Goal: Check status: Check status

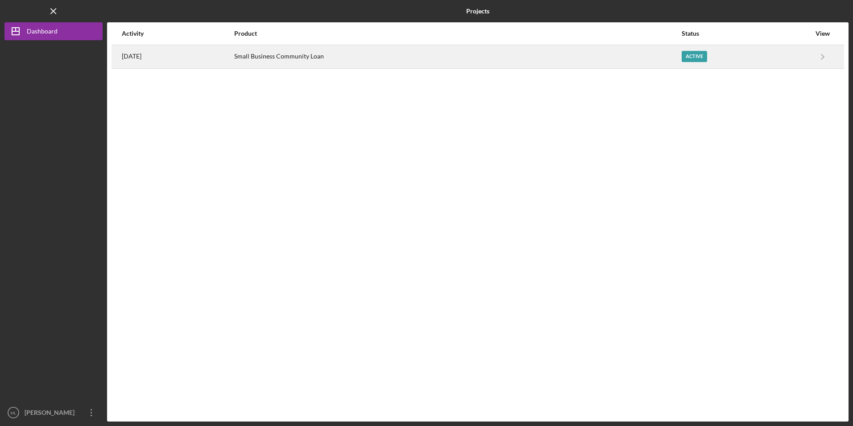
click at [152, 56] on div "[DATE]" at bounding box center [178, 56] width 112 height 22
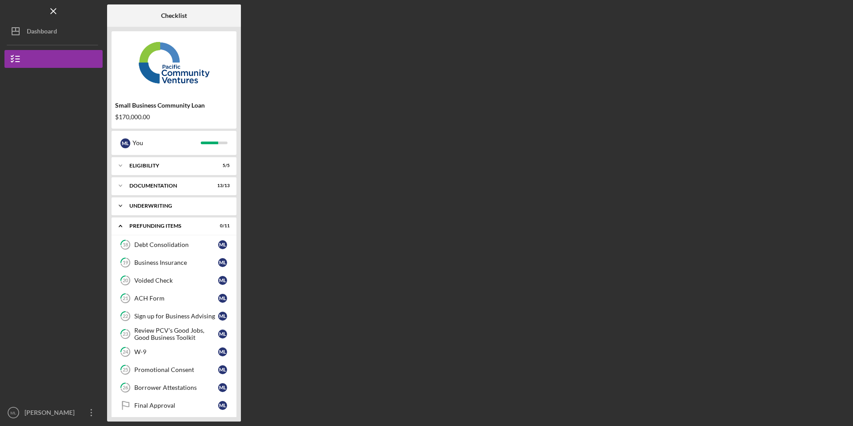
click at [159, 204] on div "Underwriting" at bounding box center [177, 205] width 96 height 5
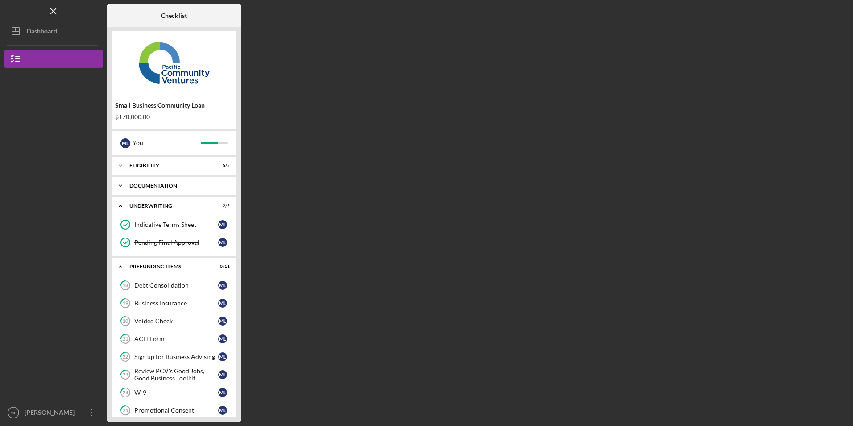
click at [156, 185] on div "Documentation" at bounding box center [177, 185] width 96 height 5
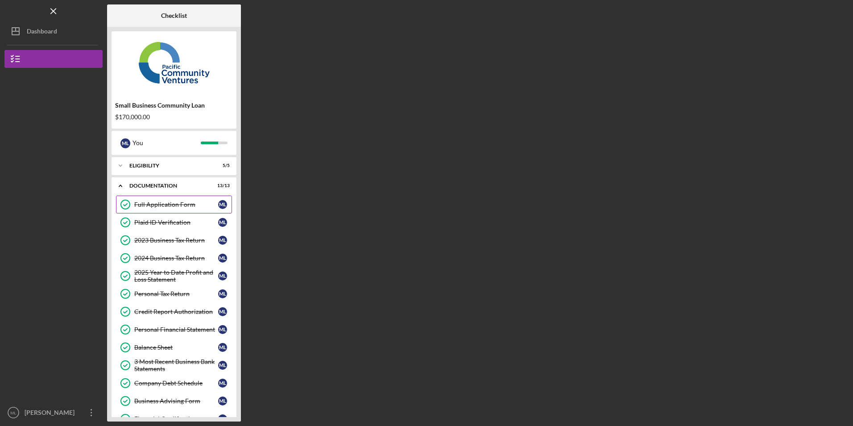
click at [165, 203] on div "Full Application Form" at bounding box center [176, 204] width 84 height 7
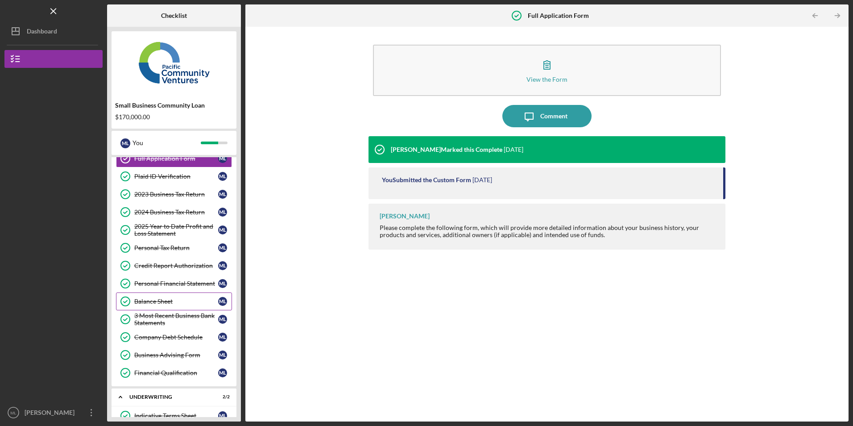
scroll to position [89, 0]
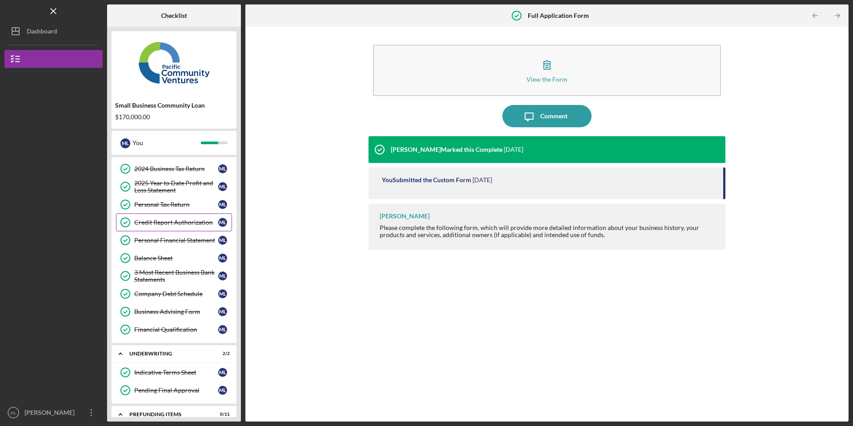
click at [171, 222] on div "Credit Report Authorization" at bounding box center [176, 222] width 84 height 7
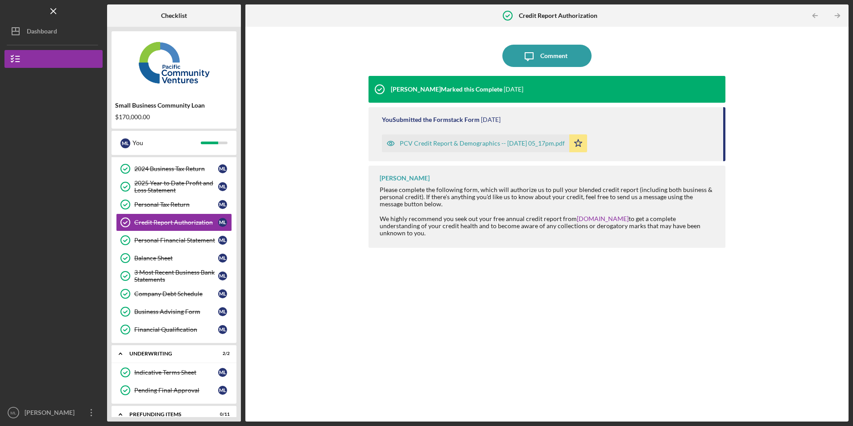
click at [451, 143] on div "PCV Credit Report & Demographics -- [DATE] 05_17pm.pdf" at bounding box center [482, 143] width 165 height 7
